Goal: Check status

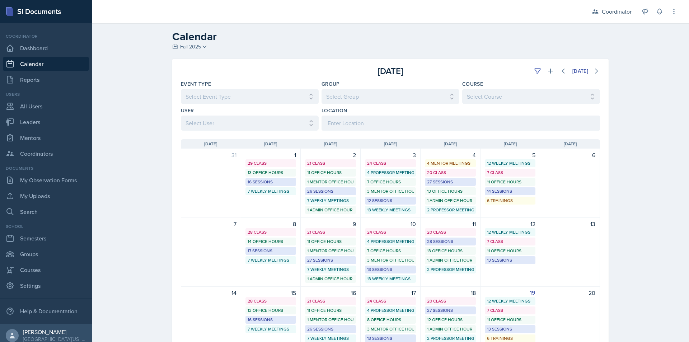
scroll to position [72, 0]
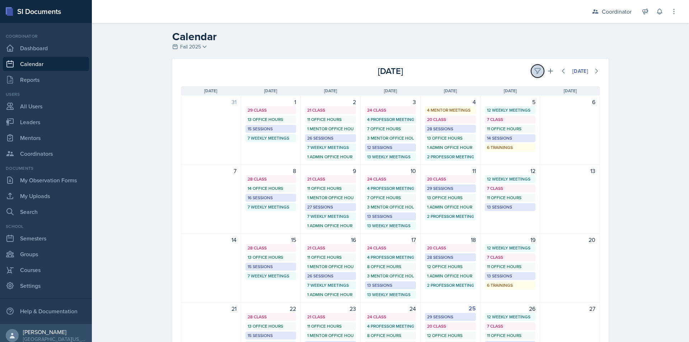
click at [534, 71] on icon at bounding box center [536, 71] width 5 height 5
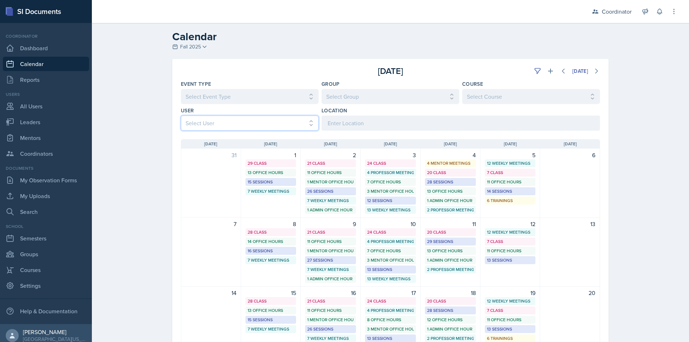
click at [201, 124] on select "Select User All [PERSON_NAME] [PERSON_NAME] [PERSON_NAME] [PERSON_NAME] [PERSON…" at bounding box center [250, 122] width 138 height 15
select select "9becbc58-f797-4ff2-9f76-1bdb99650a58"
click at [181, 115] on select "Select User All [PERSON_NAME] [PERSON_NAME] [PERSON_NAME] [PERSON_NAME] [PERSON…" at bounding box center [250, 122] width 138 height 15
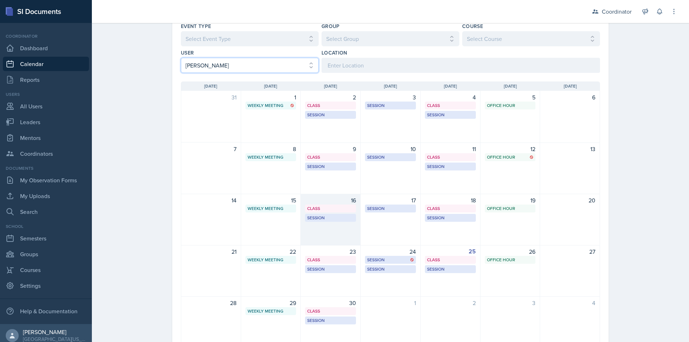
scroll to position [72, 0]
